Goal: Transaction & Acquisition: Purchase product/service

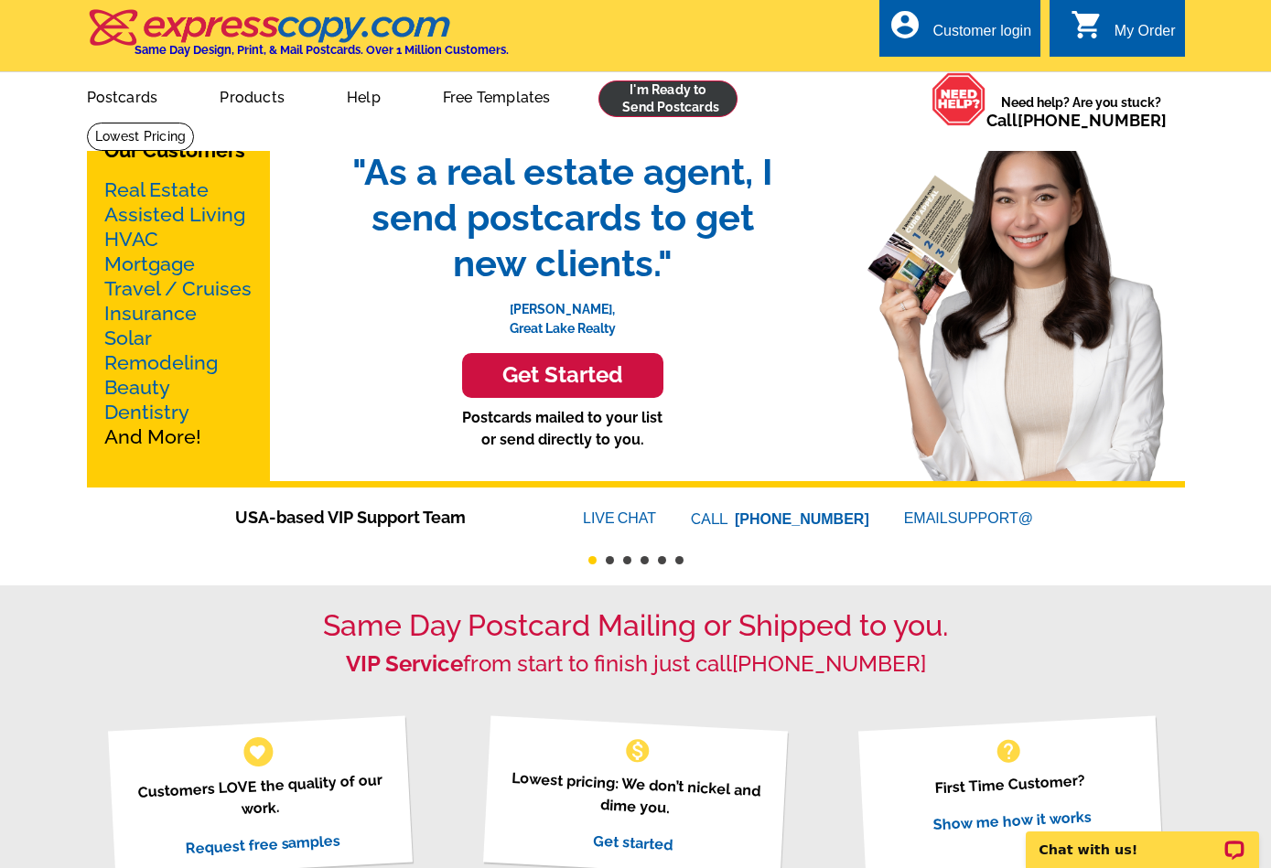
click at [627, 100] on link at bounding box center [668, 99] width 140 height 37
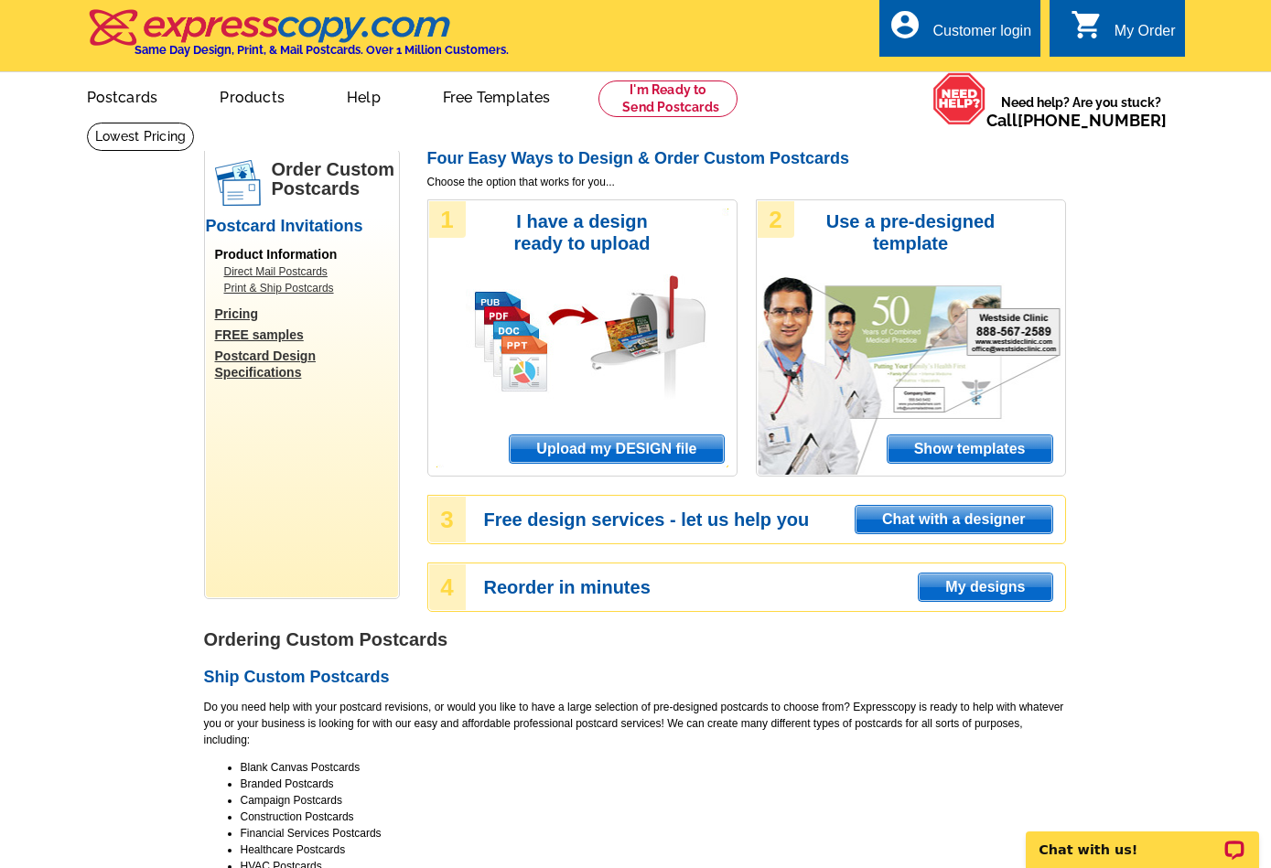
click at [591, 446] on span "Upload my DESIGN file" at bounding box center [616, 449] width 213 height 27
click at [991, 27] on div "Customer login" at bounding box center [981, 36] width 99 height 26
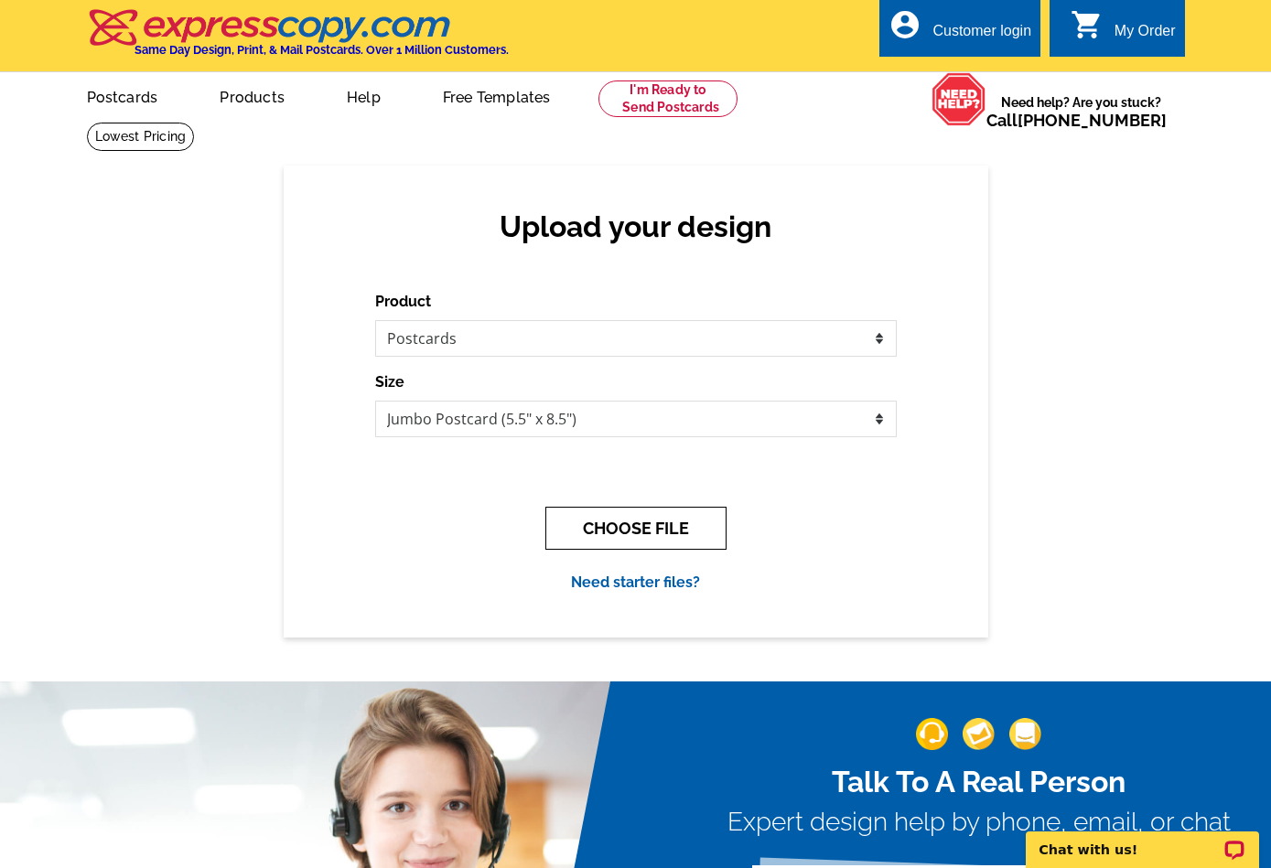
click at [613, 536] on button "CHOOSE FILE" at bounding box center [635, 528] width 181 height 43
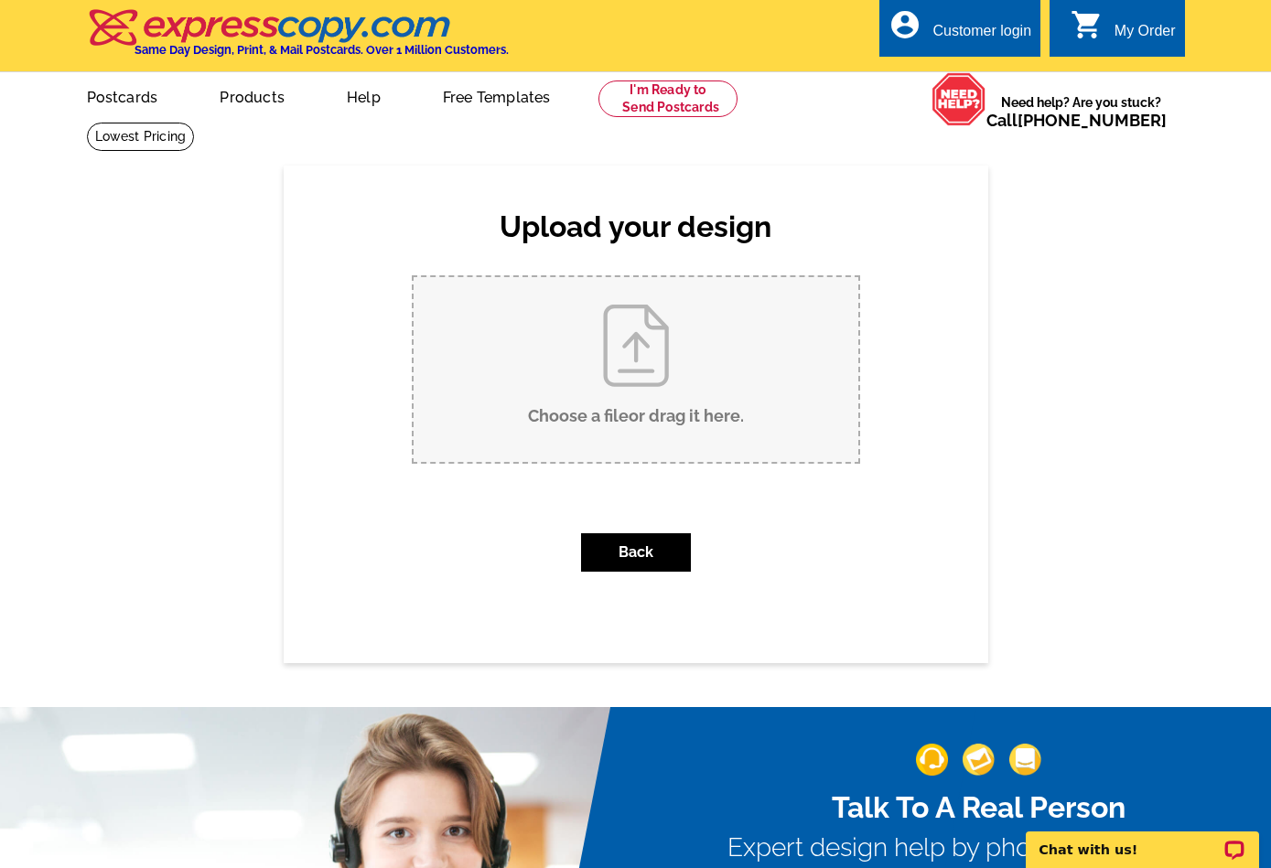
click at [606, 412] on input "Choose a file or drag it here ." at bounding box center [636, 369] width 445 height 185
type input "C:\fakepath\8.20.25 Barbara Scalera Happy Hour (1080 x 1080 px).png"
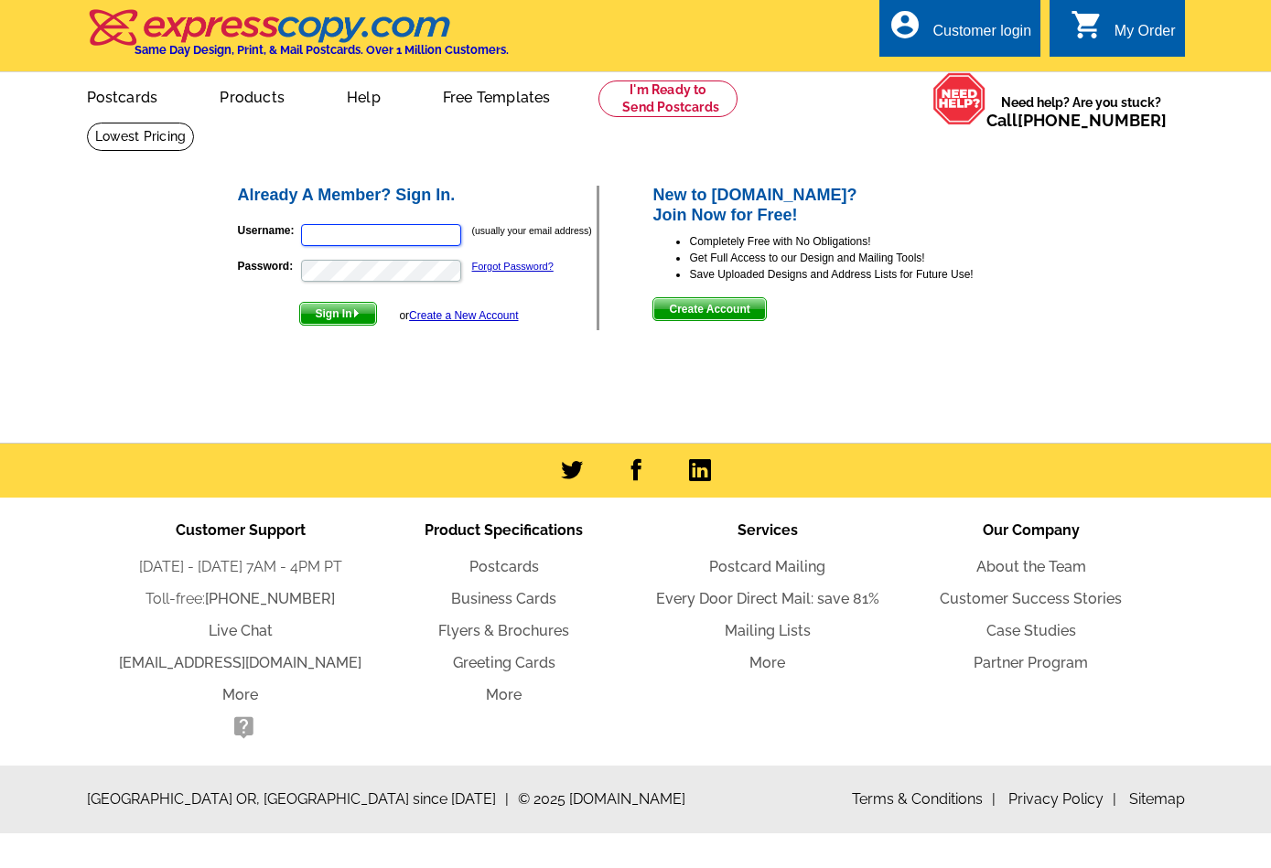
type input "[EMAIL_ADDRESS][DOMAIN_NAME]"
click at [339, 313] on button "Sign In" at bounding box center [338, 314] width 78 height 24
